Goal: Task Accomplishment & Management: Use online tool/utility

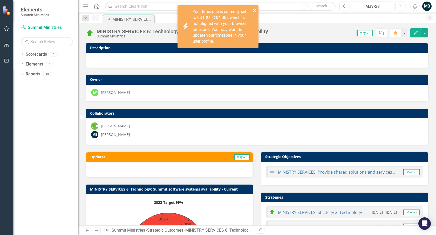
click at [254, 11] on icon "close" at bounding box center [254, 10] width 3 height 3
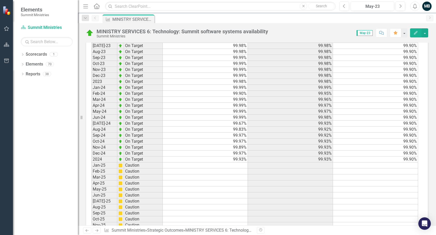
scroll to position [463, 0]
click at [237, 163] on td at bounding box center [205, 164] width 85 height 6
click at [237, 163] on td at bounding box center [205, 163] width 85 height 6
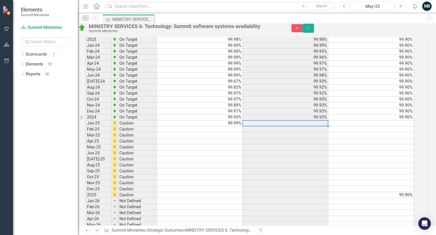
scroll to position [0, 4]
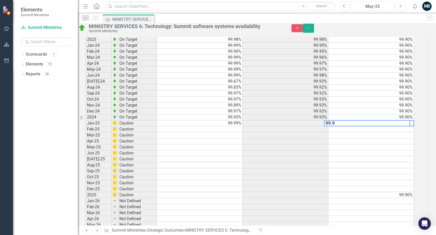
type textarea "99.90"
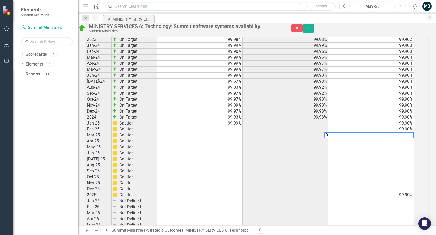
scroll to position [0, 0]
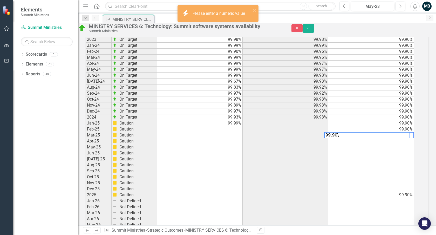
type textarea "99.90"
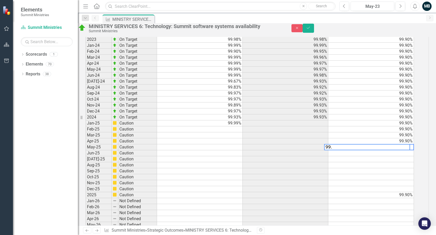
type textarea "99.9"
type textarea "99."
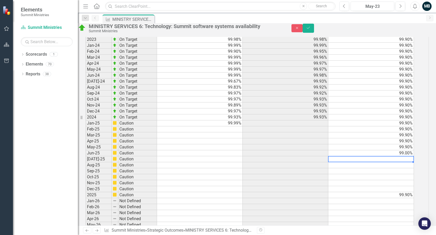
click at [396, 156] on td "99.00%" at bounding box center [371, 153] width 86 height 6
type textarea "99.9"
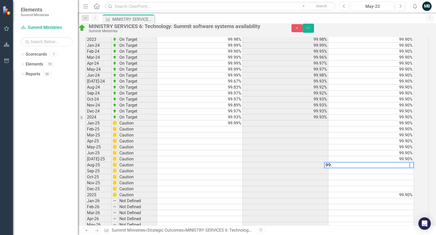
type textarea "99.9"
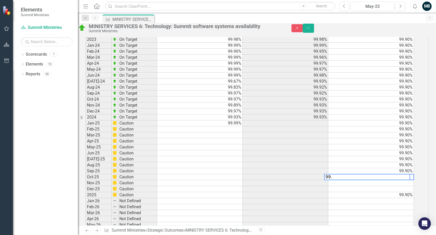
type textarea "99.9"
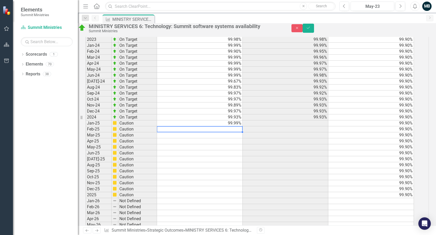
click at [243, 132] on td at bounding box center [200, 129] width 86 height 6
type textarea "99.99"
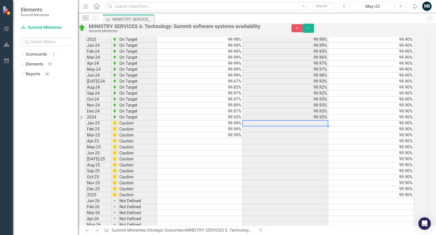
click at [320, 126] on td at bounding box center [286, 123] width 86 height 6
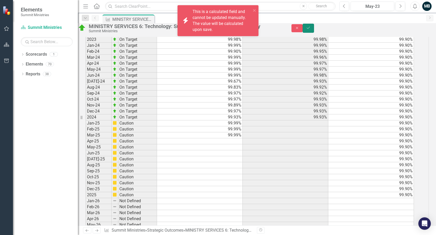
click at [311, 29] on icon "Save" at bounding box center [308, 28] width 5 height 4
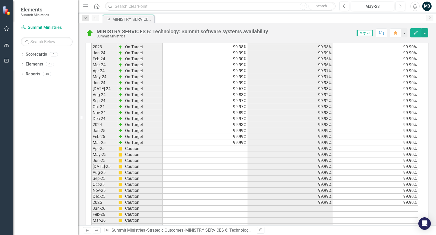
scroll to position [487, 0]
click at [236, 158] on td at bounding box center [205, 160] width 85 height 6
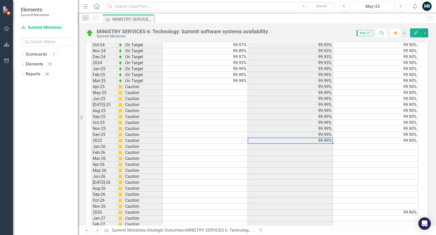
click at [327, 141] on td "99.99%" at bounding box center [290, 140] width 85 height 6
click at [238, 88] on td at bounding box center [205, 87] width 85 height 6
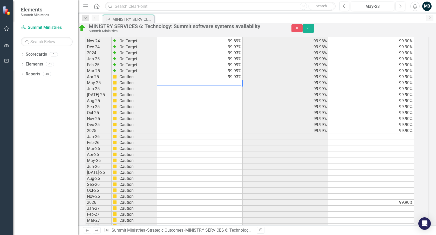
click at [233, 86] on td at bounding box center [200, 83] width 86 height 6
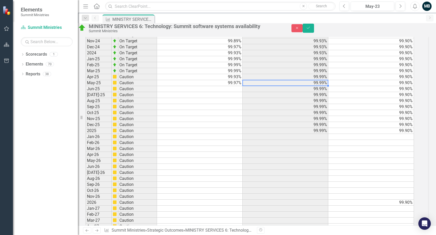
click at [229, 92] on td at bounding box center [200, 89] width 86 height 6
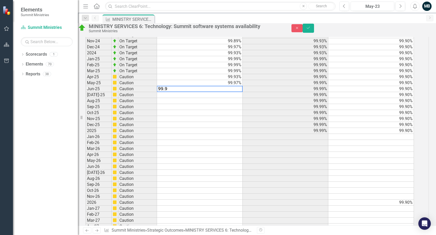
type textarea "99.98"
type textarea "99.99"
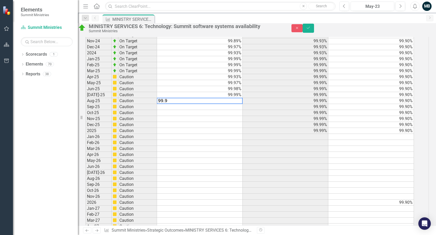
type textarea "99.99"
click at [240, 104] on td "99.99%" at bounding box center [200, 101] width 86 height 6
type textarea "99.97"
